Goal: Information Seeking & Learning: Learn about a topic

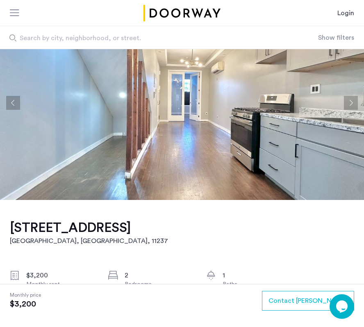
scroll to position [42, 0]
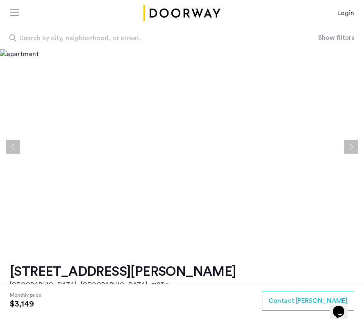
scroll to position [46, 0]
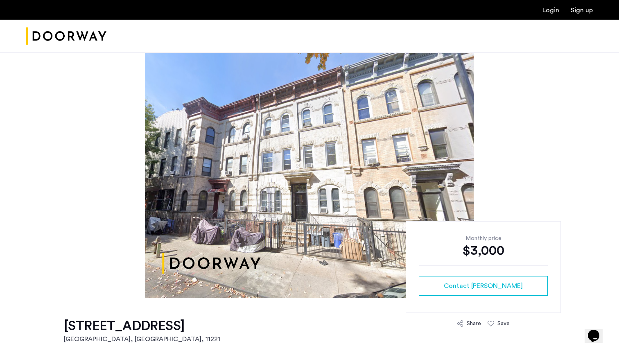
click at [363, 201] on div at bounding box center [309, 175] width 619 height 246
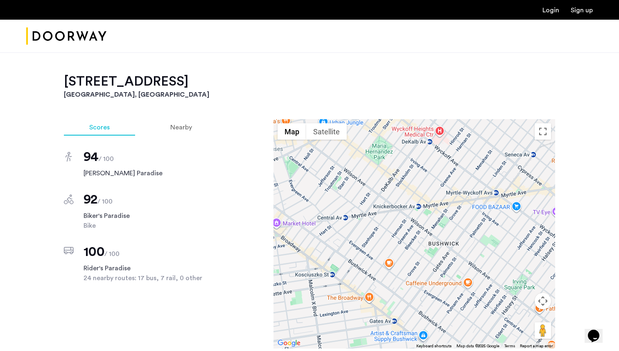
scroll to position [699, 0]
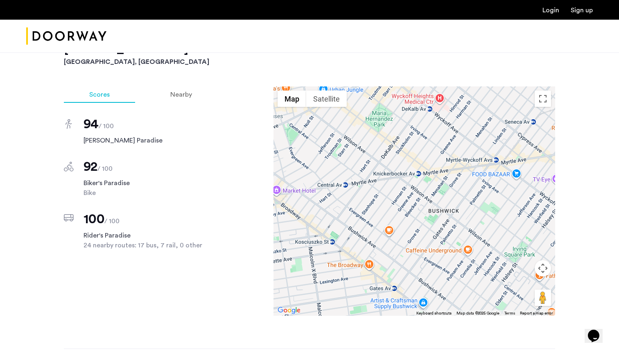
click at [363, 181] on div at bounding box center [415, 200] width 282 height 229
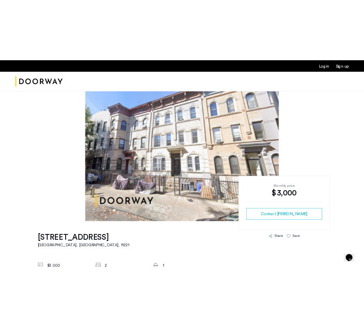
scroll to position [23, 0]
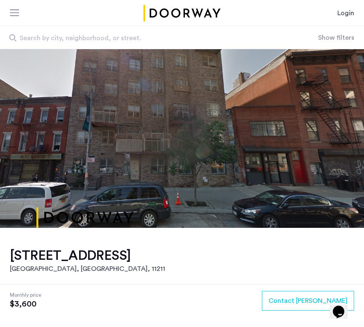
scroll to position [24, 0]
